Goal: Information Seeking & Learning: Ask a question

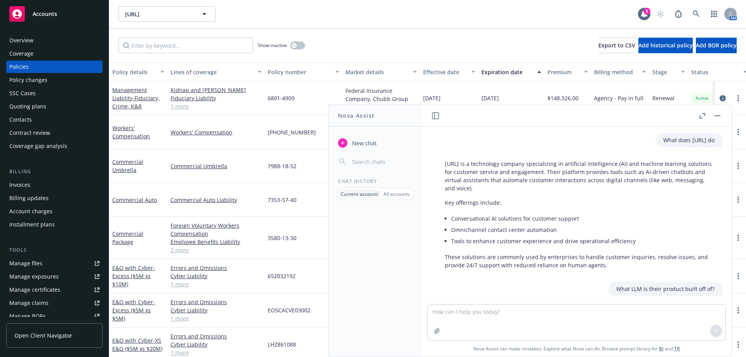
scroll to position [350, 0]
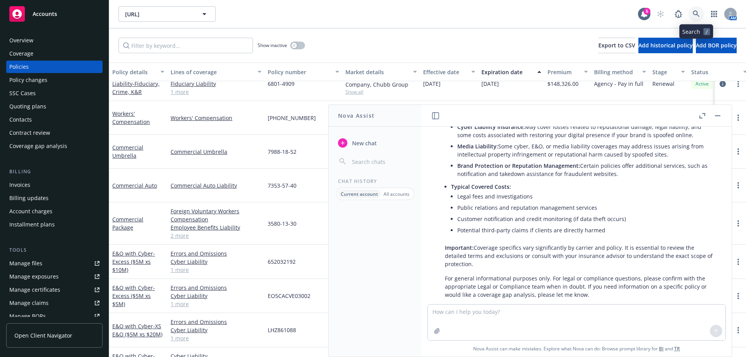
click at [698, 9] on link at bounding box center [696, 14] width 16 height 16
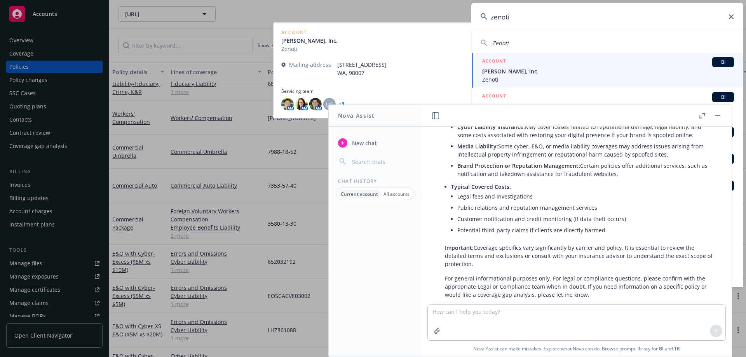
type input "zenoti"
click at [501, 81] on span "Zenoti" at bounding box center [608, 79] width 252 height 8
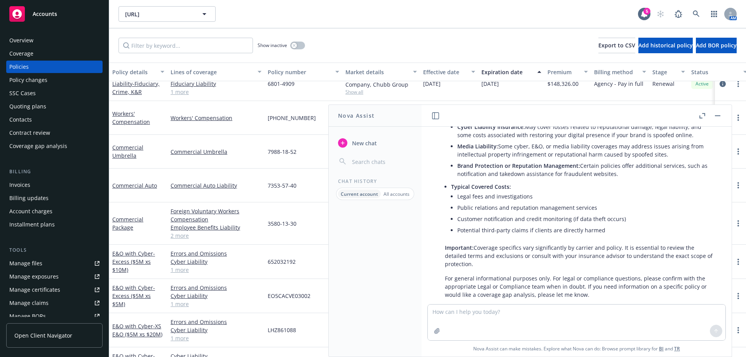
click at [719, 113] on button "button" at bounding box center [717, 115] width 9 height 9
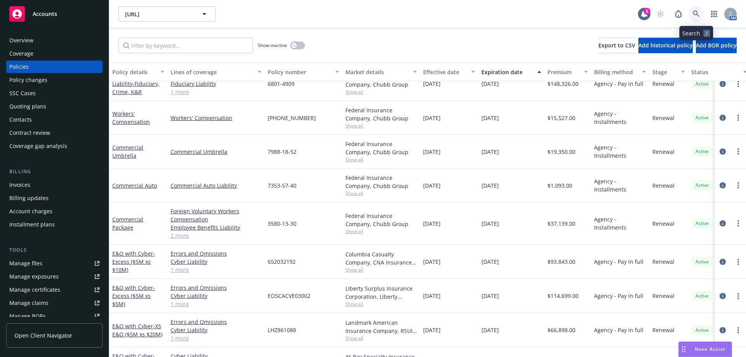
click at [696, 15] on icon at bounding box center [695, 13] width 7 height 7
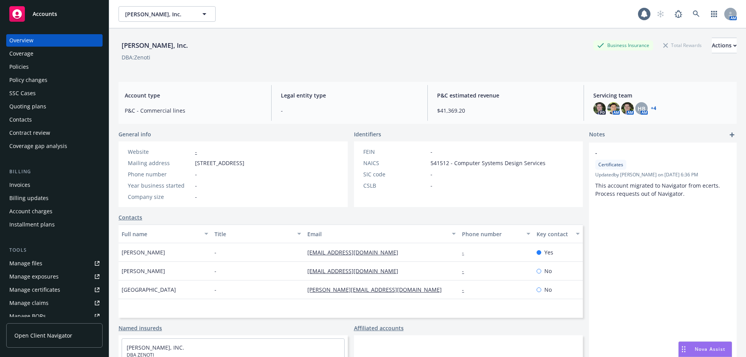
click at [17, 63] on div "Policies" at bounding box center [18, 67] width 19 height 12
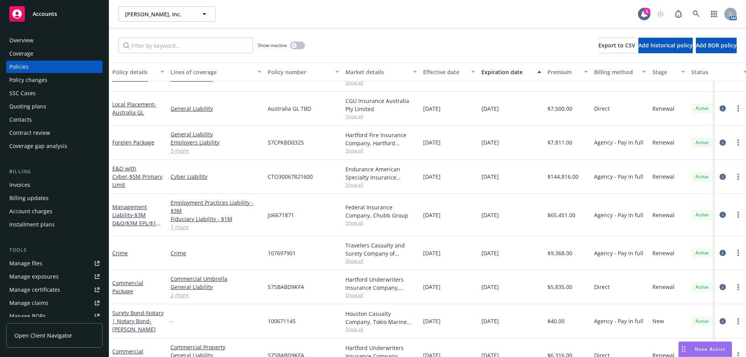
scroll to position [137, 0]
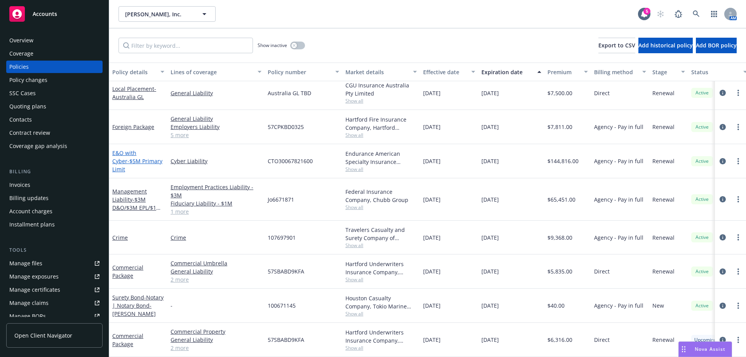
click at [129, 151] on link "E&O with Cyber - $5M Primary Limit" at bounding box center [137, 161] width 50 height 24
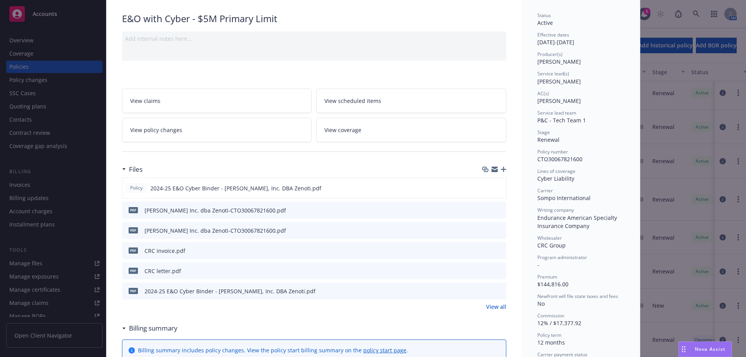
scroll to position [117, 0]
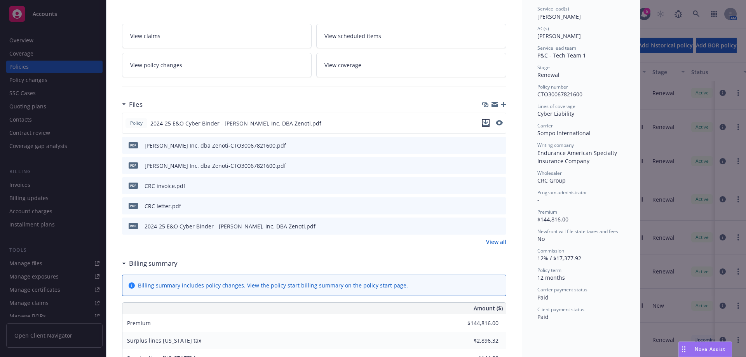
click at [484, 124] on icon "download file" at bounding box center [485, 123] width 6 height 6
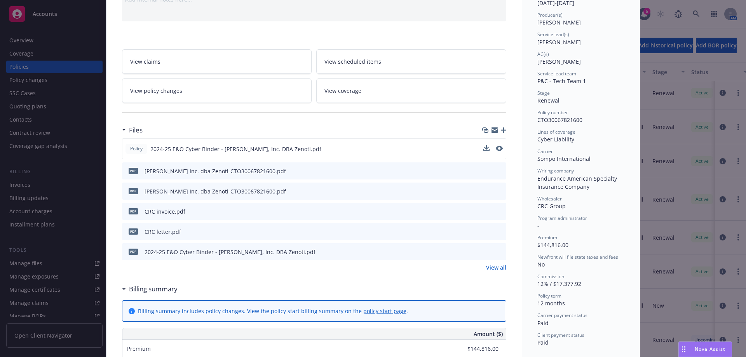
scroll to position [0, 0]
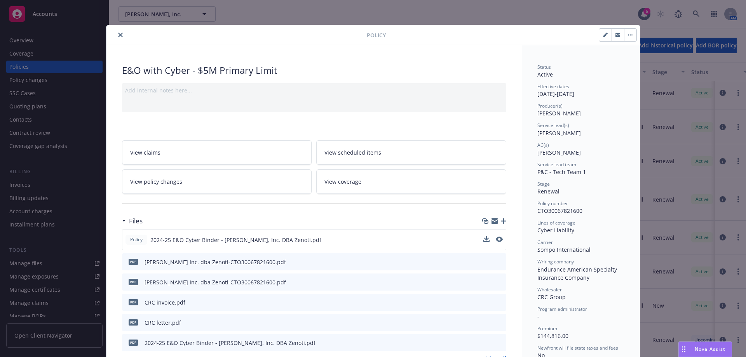
click at [118, 38] on button "close" at bounding box center [120, 34] width 9 height 9
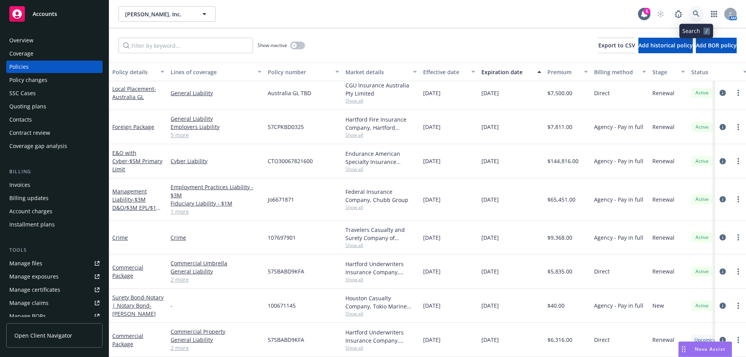
click at [699, 14] on icon at bounding box center [695, 13] width 7 height 7
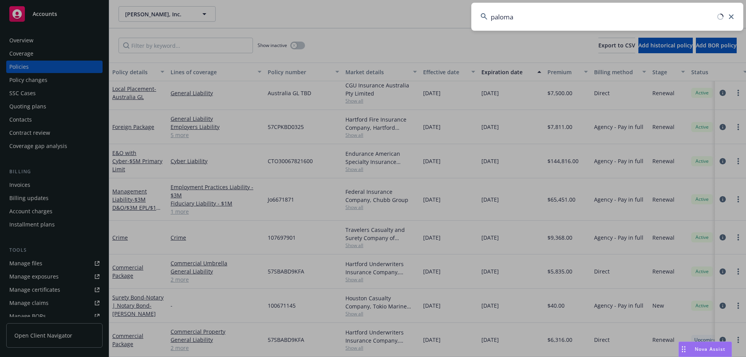
type input "palomar"
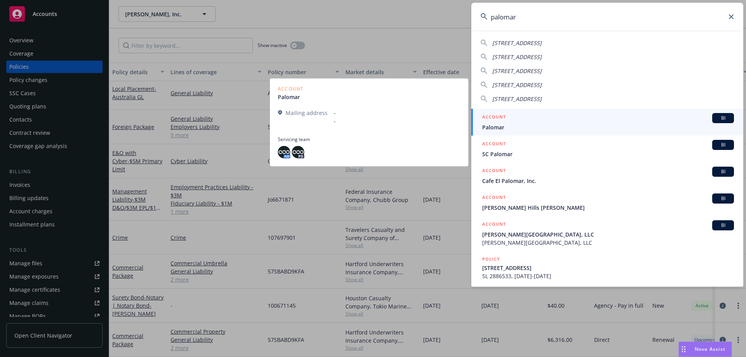
click at [545, 125] on span "Palomar" at bounding box center [608, 127] width 252 height 8
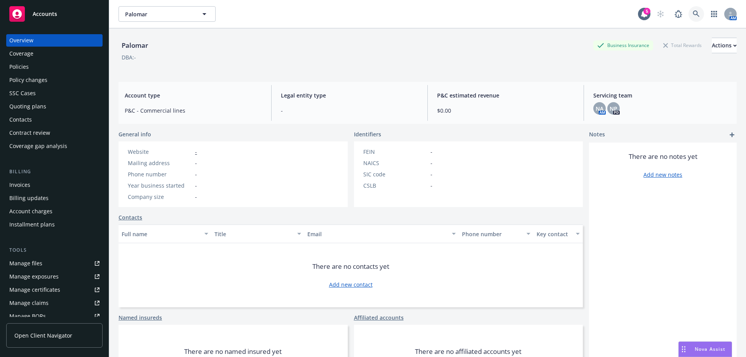
click at [696, 10] on link at bounding box center [696, 14] width 16 height 16
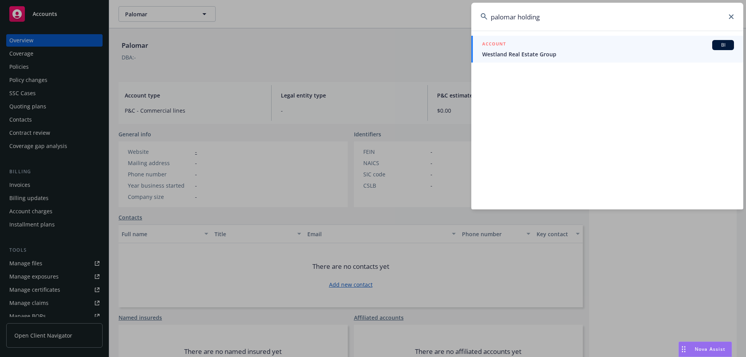
type input "palomar holdings"
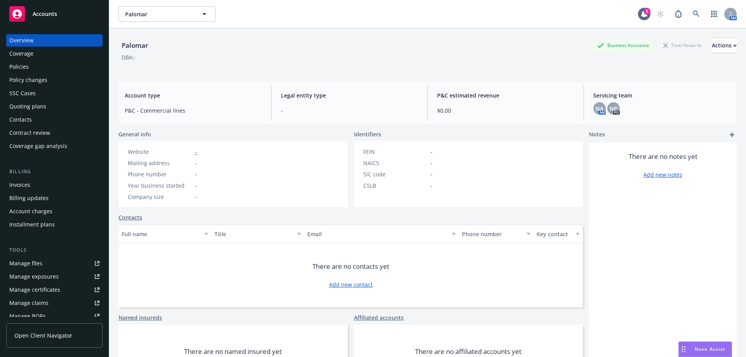
click at [33, 65] on div "Policies" at bounding box center [54, 67] width 90 height 12
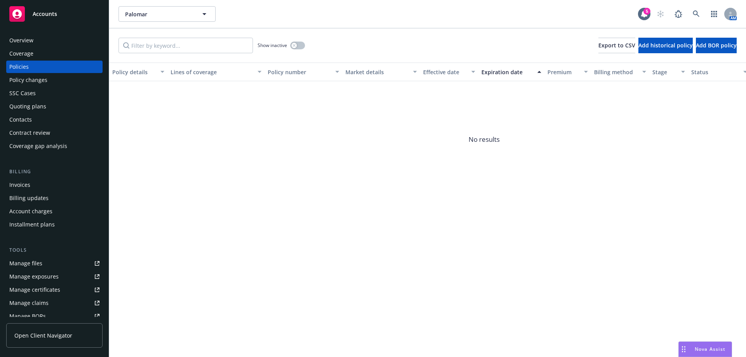
click at [34, 57] on div "Coverage" at bounding box center [54, 53] width 90 height 12
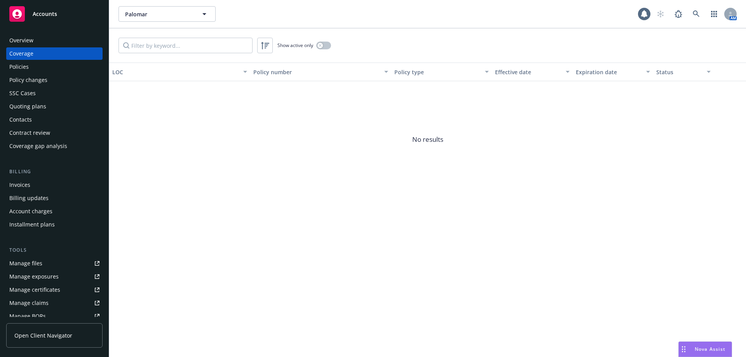
click at [28, 42] on div "Overview" at bounding box center [21, 40] width 24 height 12
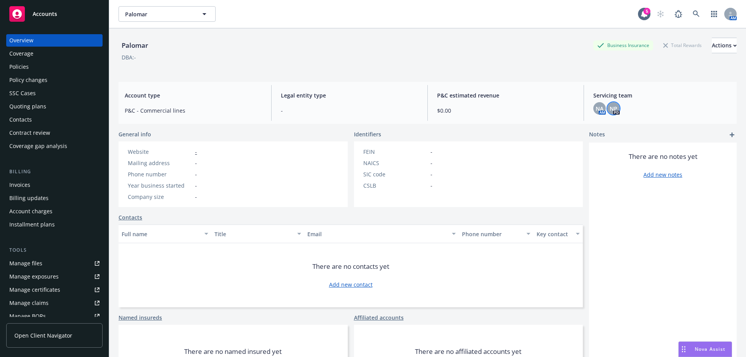
click at [609, 110] on span "NP" at bounding box center [613, 108] width 8 height 8
click at [593, 109] on div "NA AM" at bounding box center [599, 108] width 12 height 12
click at [595, 107] on span "NA" at bounding box center [599, 108] width 8 height 8
click at [592, 127] on link "close" at bounding box center [589, 128] width 9 height 9
click at [694, 349] on span "Nova Assist" at bounding box center [709, 349] width 31 height 7
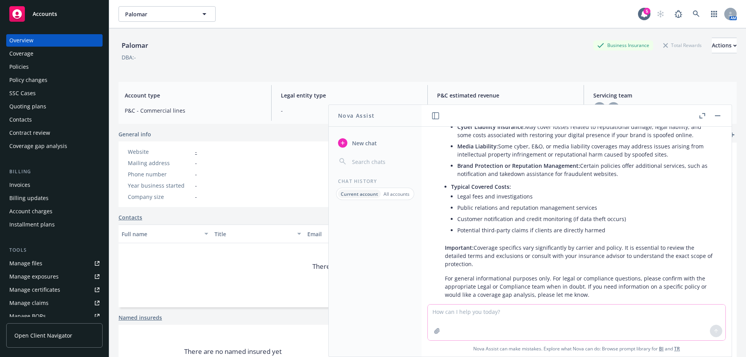
click at [467, 315] on textarea at bounding box center [577, 322] width 298 height 36
type textarea "What does palomar holdings do"
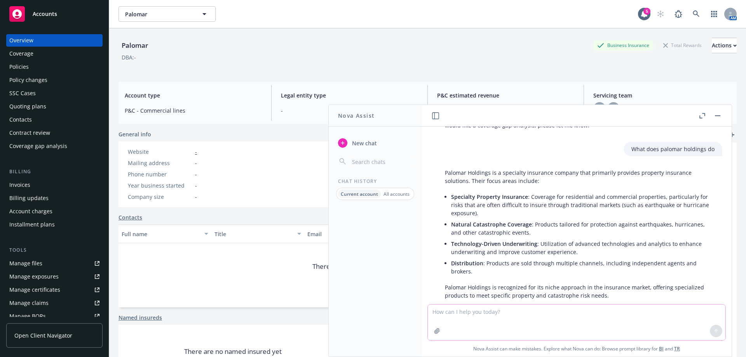
scroll to position [520, 0]
click at [467, 318] on textarea at bounding box center [577, 322] width 298 height 36
type textarea "I"
type textarea "Should they purchase tech e&o insurance for themselves"
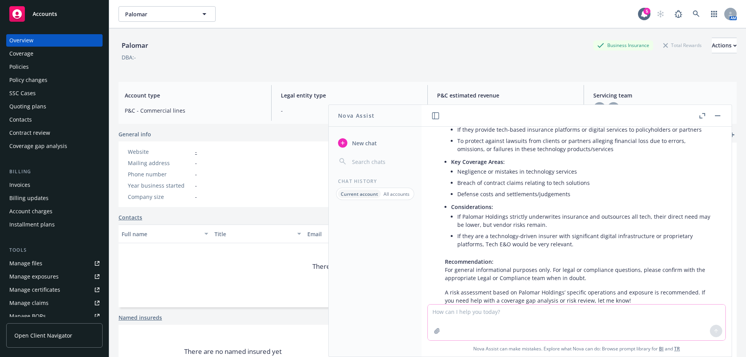
scroll to position [825, 0]
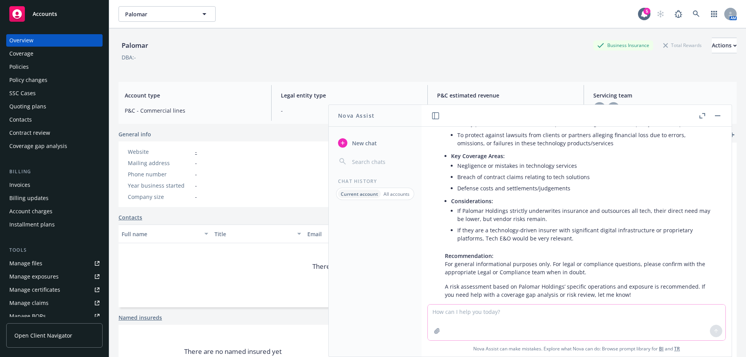
click at [532, 322] on textarea at bounding box center [577, 322] width 298 height 36
type textarea "Do they provide any tech services or products"
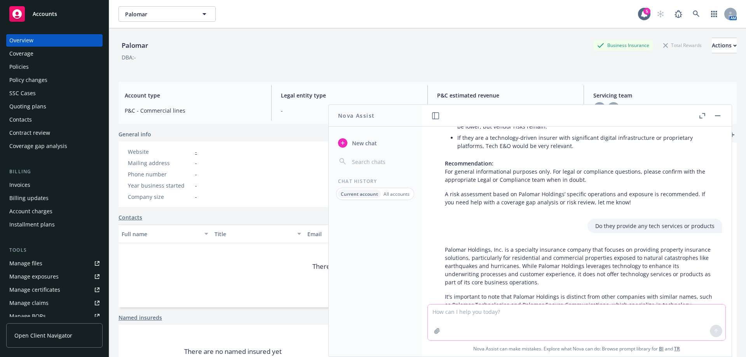
scroll to position [936, 0]
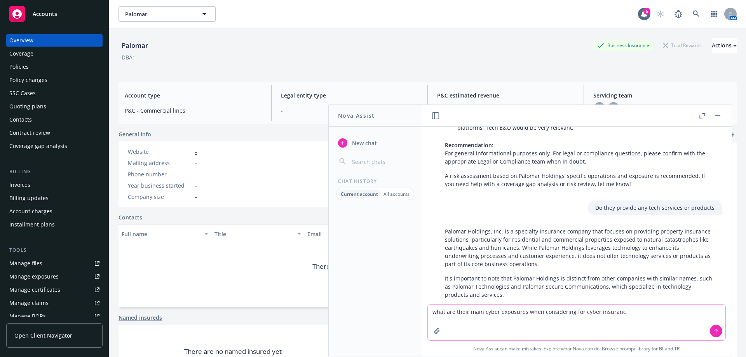
type textarea "what are their main cyber exposures when considering for cyber insurance"
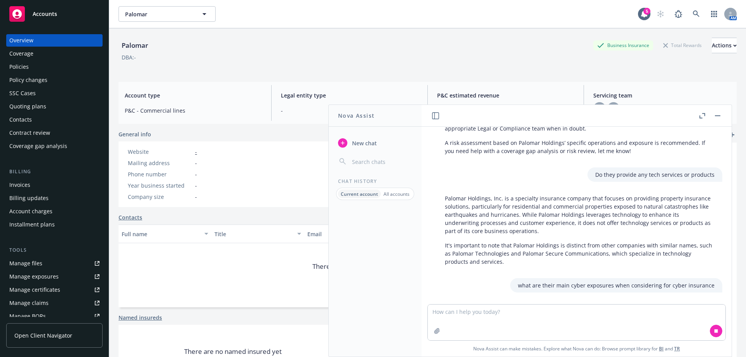
scroll to position [981, 0]
